Goal: Find specific page/section: Find specific page/section

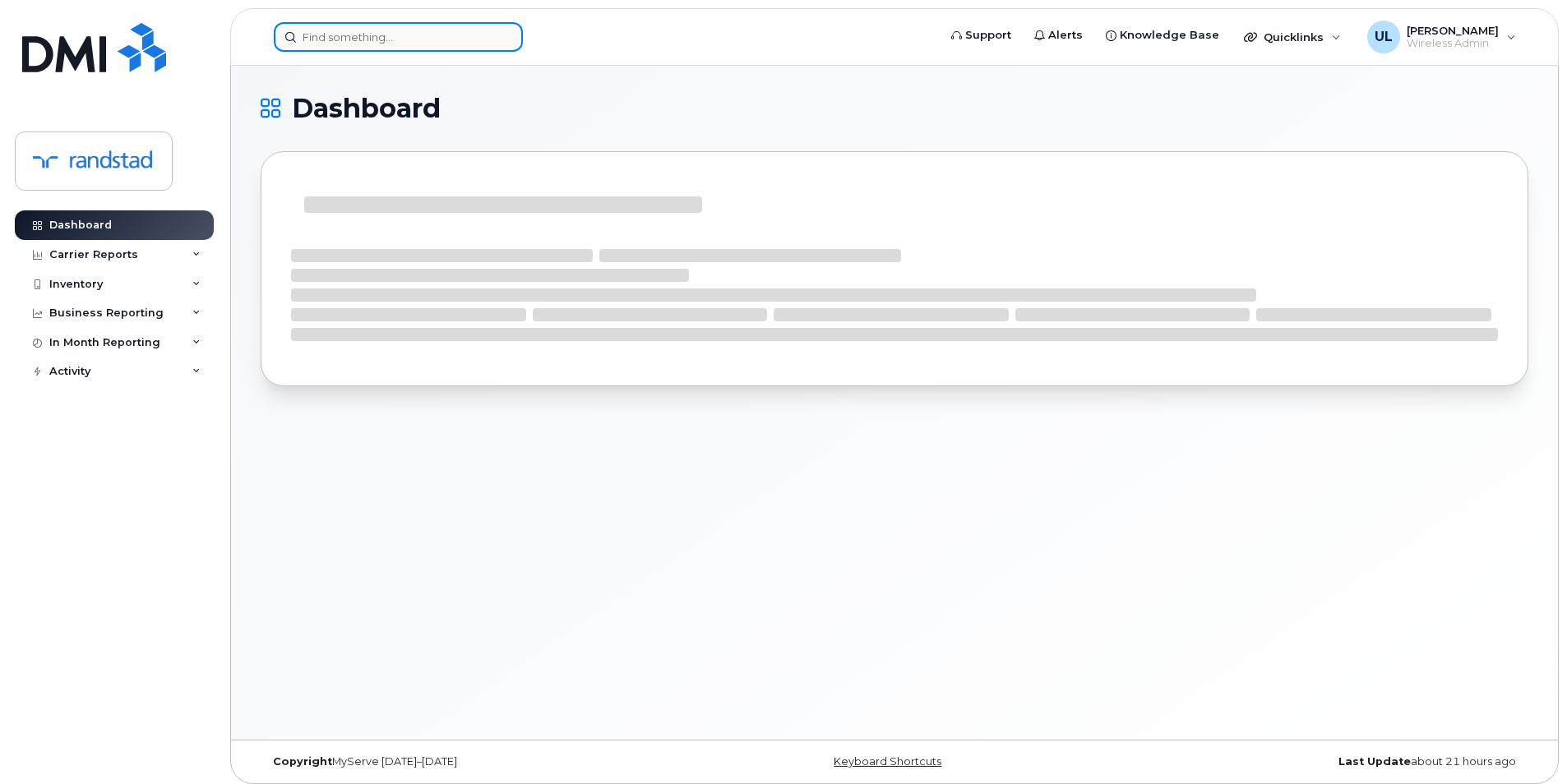
click at [397, 38] on input at bounding box center [399, 37] width 249 height 29
paste input "89302610206402591183"
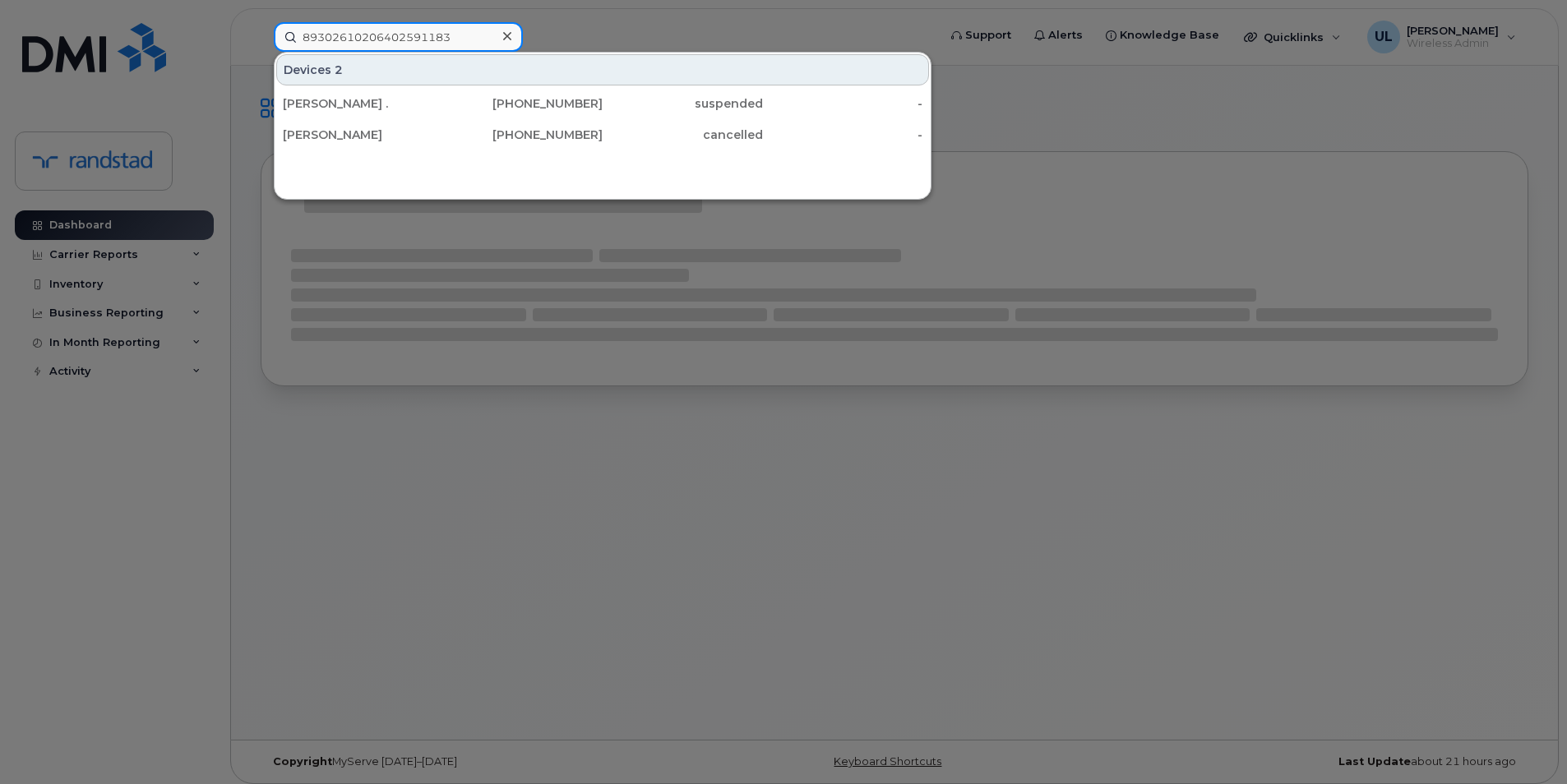
type input "89302610206402591183"
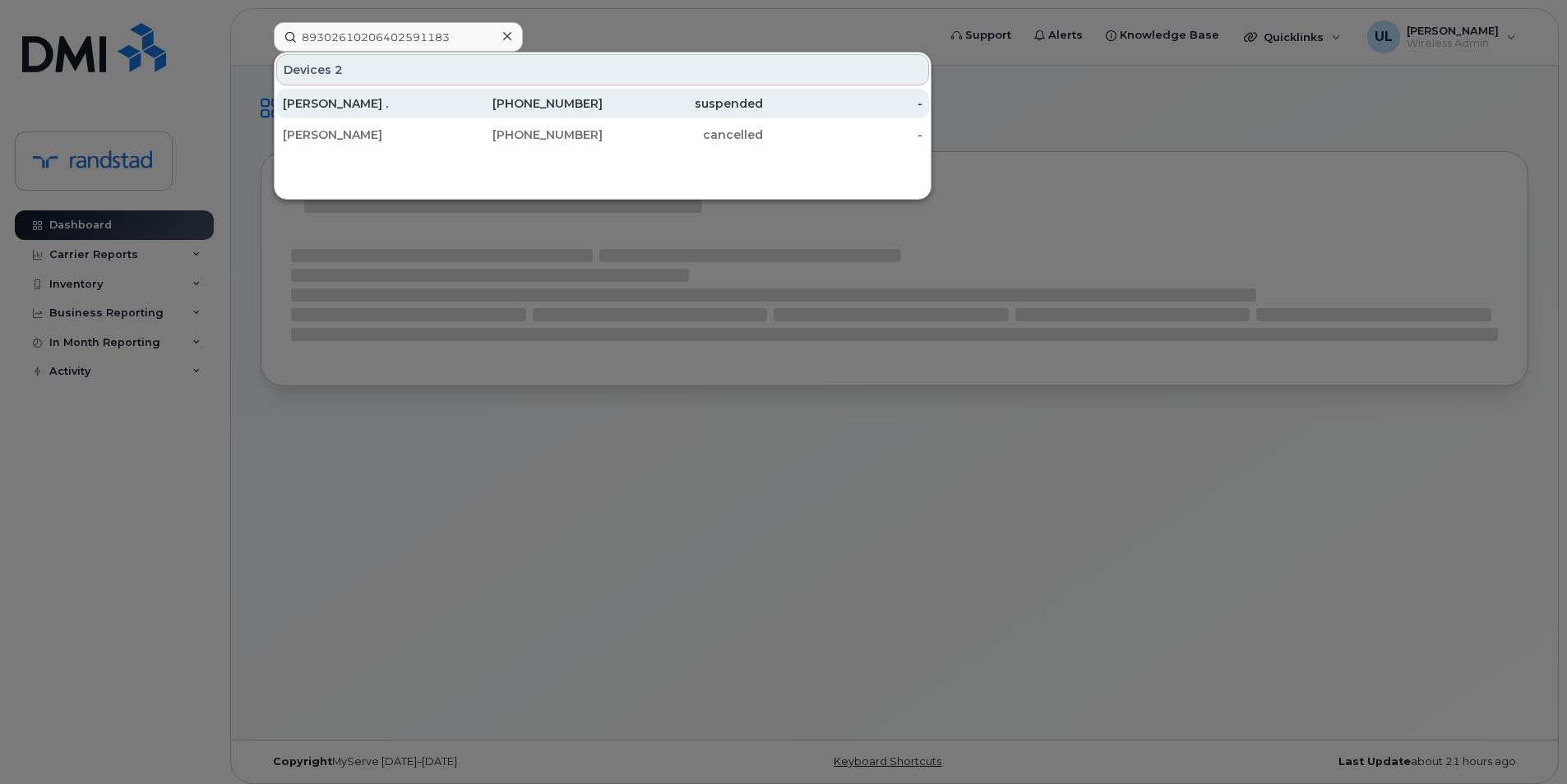
click at [373, 109] on div "[PERSON_NAME] ." at bounding box center [363, 103] width 160 height 16
